Goal: Task Accomplishment & Management: Complete application form

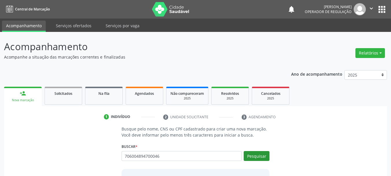
type input "706004894700046"
click at [263, 156] on button "Pesquisar" at bounding box center [257, 156] width 26 height 10
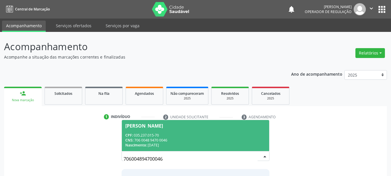
click at [207, 133] on div "CPF: 035.237.015-70" at bounding box center [195, 135] width 141 height 5
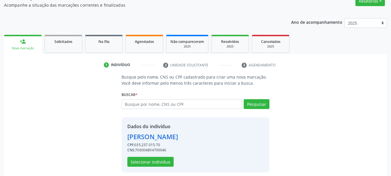
scroll to position [56, 0]
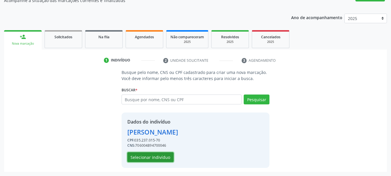
click at [154, 154] on button "Selecionar indivíduo" at bounding box center [150, 157] width 46 height 10
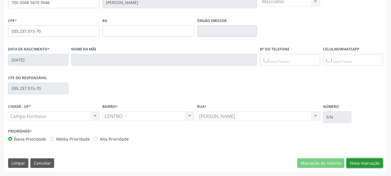
click at [373, 158] on button "Nova marcação" at bounding box center [364, 163] width 36 height 10
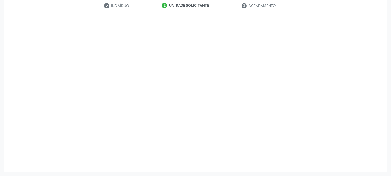
scroll to position [111, 0]
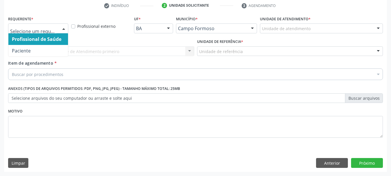
drag, startPoint x: 56, startPoint y: 28, endPoint x: 55, endPoint y: 58, distance: 29.8
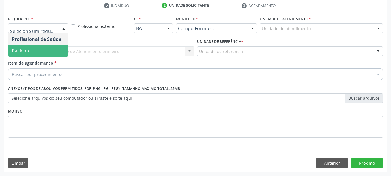
click at [53, 51] on span "Paciente" at bounding box center [38, 51] width 60 height 12
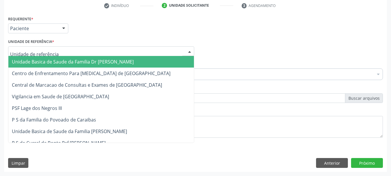
drag, startPoint x: 71, startPoint y: 52, endPoint x: 72, endPoint y: 55, distance: 3.2
click at [72, 52] on div at bounding box center [101, 51] width 186 height 10
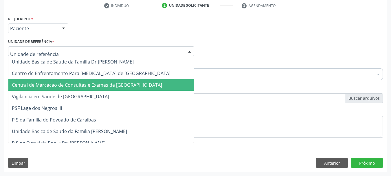
drag, startPoint x: 71, startPoint y: 83, endPoint x: 73, endPoint y: 73, distance: 9.7
click at [71, 83] on span "Central de Marcacao de Consultas e Exames de [GEOGRAPHIC_DATA]" at bounding box center [87, 85] width 150 height 6
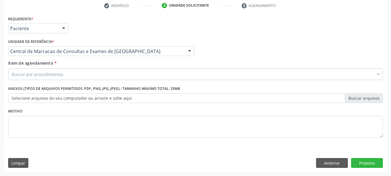
click at [74, 74] on div "Buscar por procedimentos" at bounding box center [195, 74] width 375 height 12
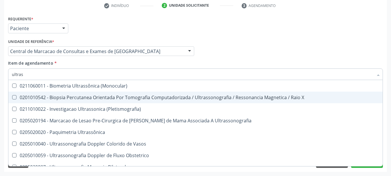
type input "ultrass"
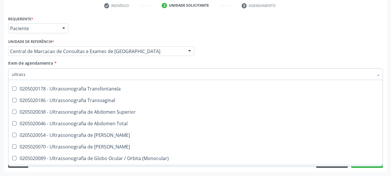
scroll to position [122, 0]
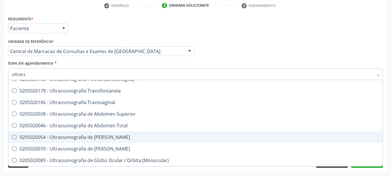
click at [124, 135] on div "0205020054 - Ultrassonografia de [PERSON_NAME]" at bounding box center [195, 137] width 367 height 5
checkbox Urinario "true"
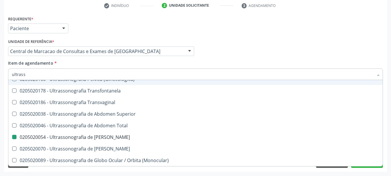
click at [237, 55] on div "Profissional Solicitante Por favor, selecione a Unidade de Atendimento primeiro…" at bounding box center [196, 48] width 378 height 23
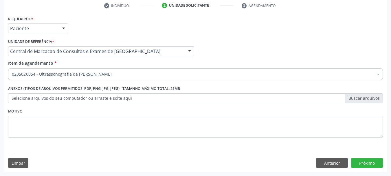
scroll to position [0, 0]
click at [363, 164] on button "Próximo" at bounding box center [367, 163] width 32 height 10
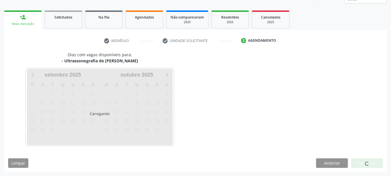
scroll to position [76, 0]
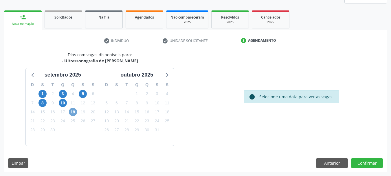
click at [74, 115] on span "18" at bounding box center [73, 112] width 8 height 8
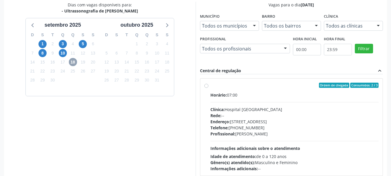
scroll to position [134, 0]
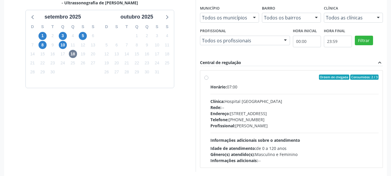
click at [272, 109] on div "Rede: --" at bounding box center [294, 107] width 168 height 6
click at [208, 80] on input "Ordem de chegada Consumidos: 2 / 3 Horário: 07:00 Clínica: Hospital [GEOGRAPHIC…" at bounding box center [206, 76] width 4 height 5
radio input "true"
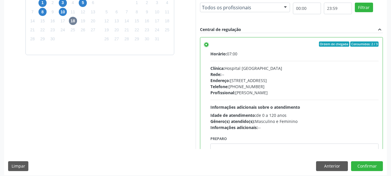
scroll to position [170, 0]
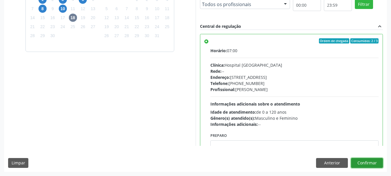
click at [374, 165] on button "Confirmar" at bounding box center [367, 163] width 32 height 10
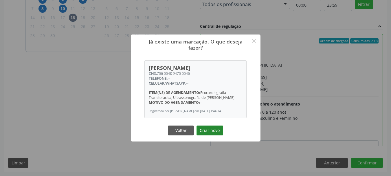
click at [212, 132] on button "Criar novo" at bounding box center [209, 130] width 27 height 10
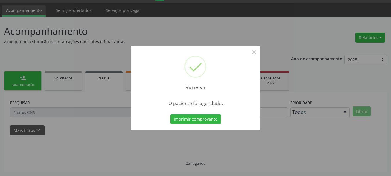
scroll to position [15, 0]
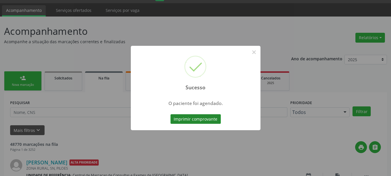
click at [170, 114] on button "Imprimir comprovante" at bounding box center [195, 119] width 50 height 10
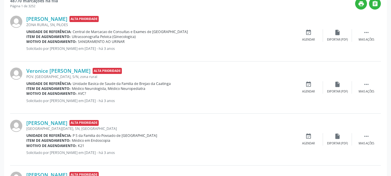
scroll to position [169, 0]
